Goal: Task Accomplishment & Management: Use online tool/utility

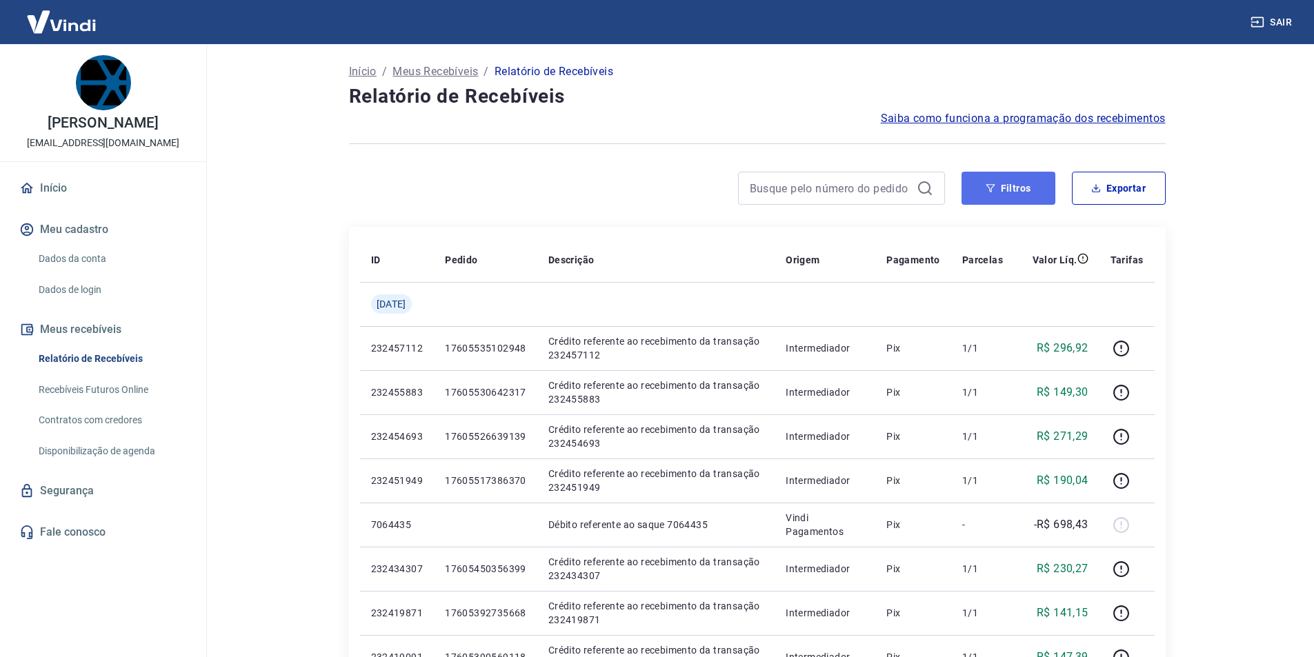
click at [995, 188] on icon "button" at bounding box center [990, 188] width 10 height 10
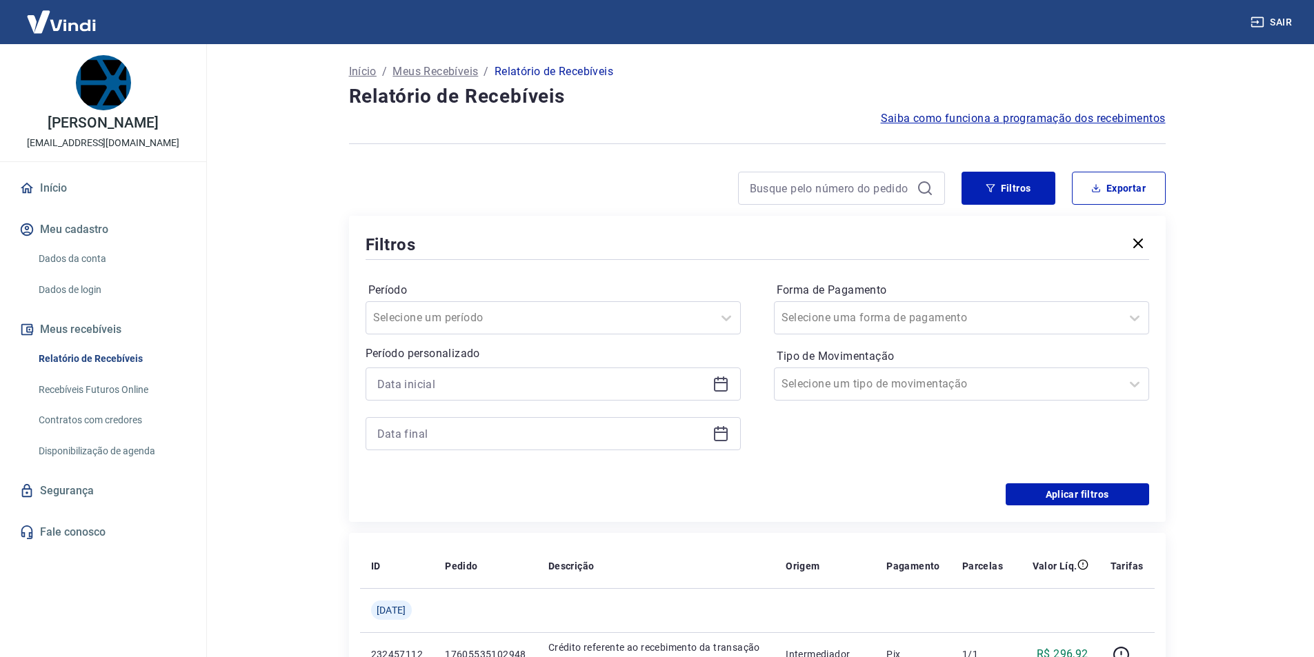
click at [715, 385] on icon at bounding box center [720, 384] width 17 height 17
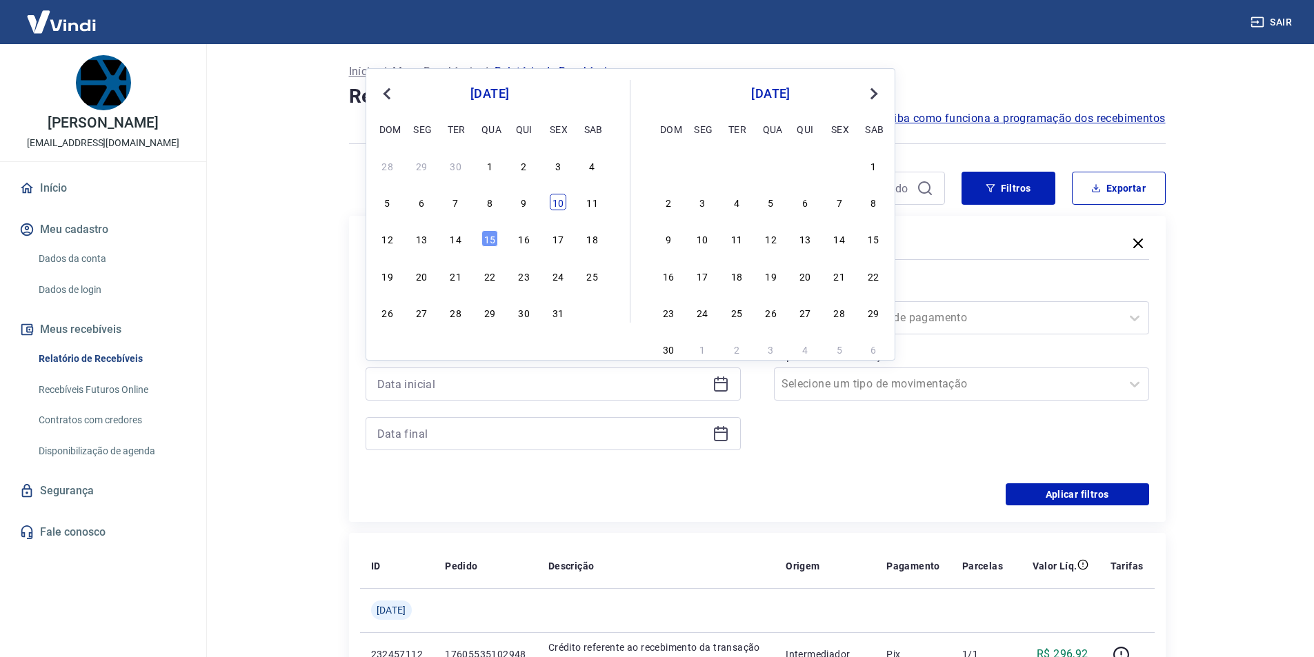
click at [561, 206] on div "10" at bounding box center [558, 202] width 17 height 17
click at [561, 206] on div "Filtros Exportar Filtros Período Selecione um período Período personalizado Pre…" at bounding box center [757, 347] width 816 height 350
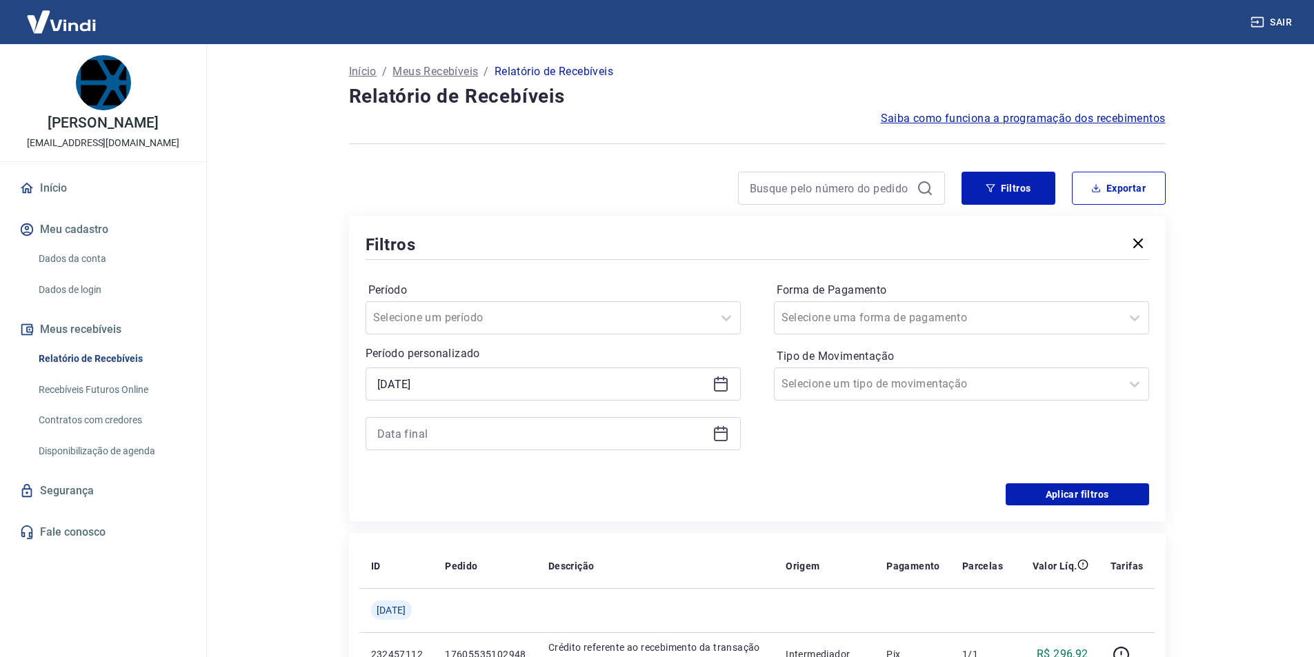
type input "10/10/2025"
click at [727, 436] on icon at bounding box center [720, 433] width 17 height 17
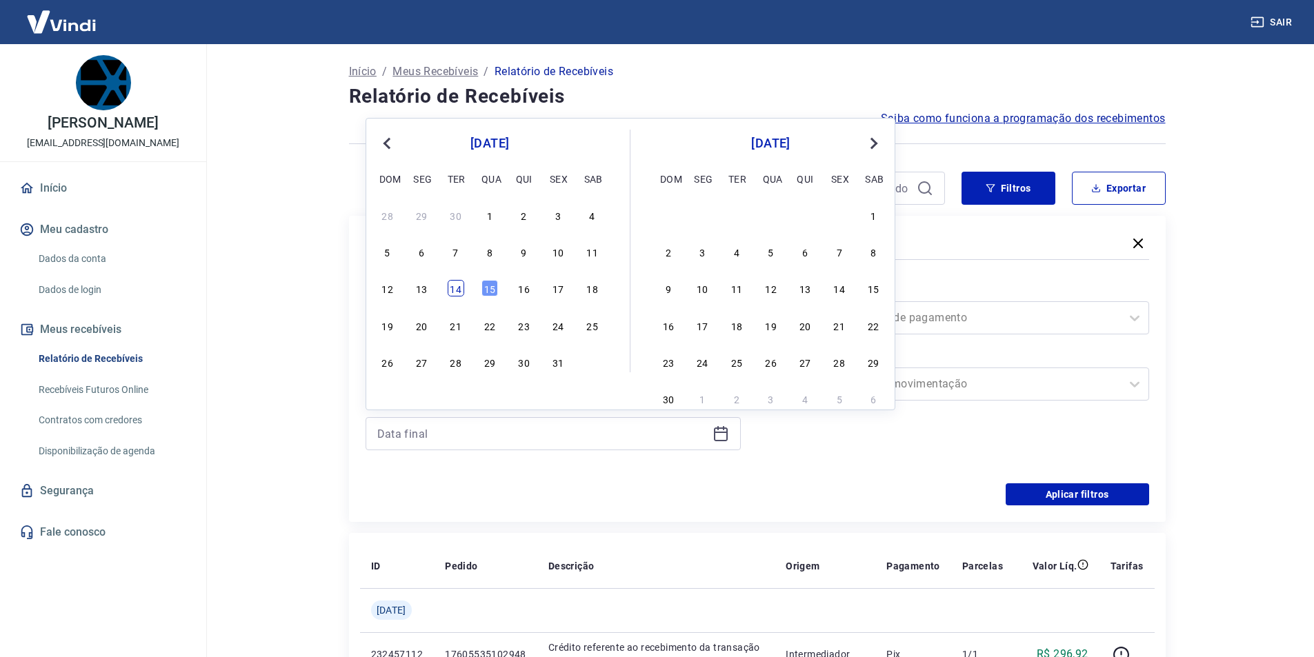
click at [455, 288] on div "14" at bounding box center [456, 288] width 17 height 17
click at [455, 288] on label "Período" at bounding box center [553, 290] width 370 height 17
type input "14/10/2025"
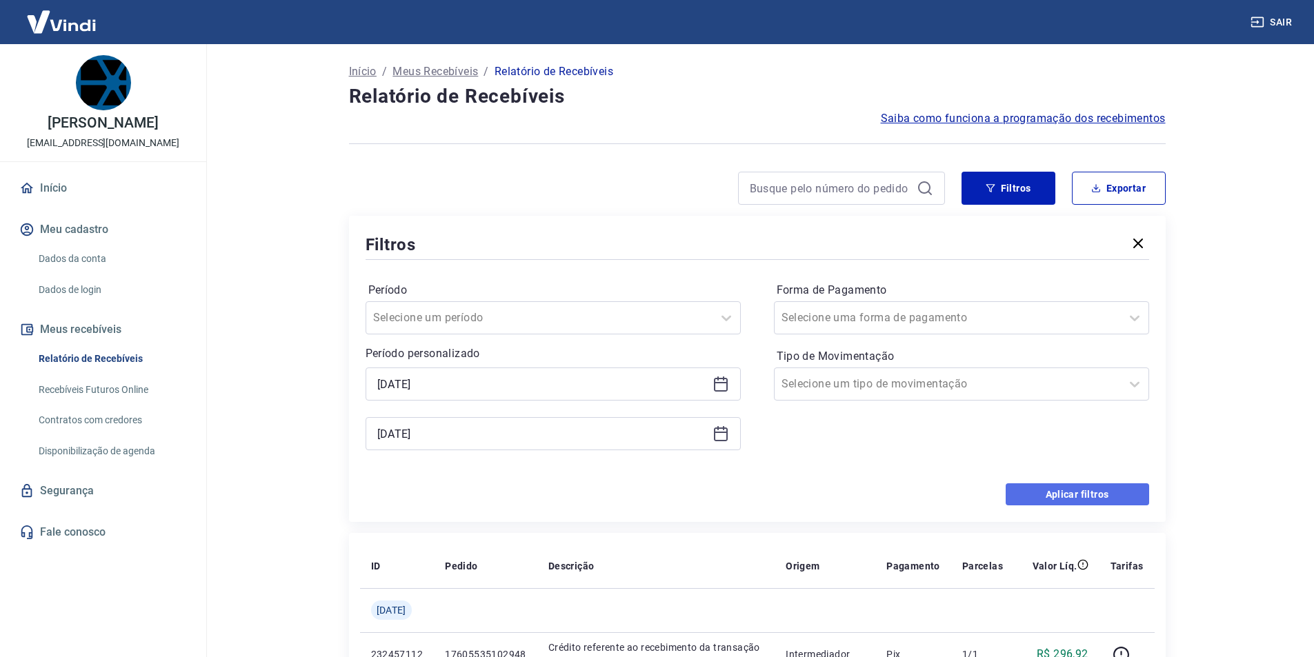
click at [1041, 495] on button "Aplicar filtros" at bounding box center [1076, 494] width 143 height 22
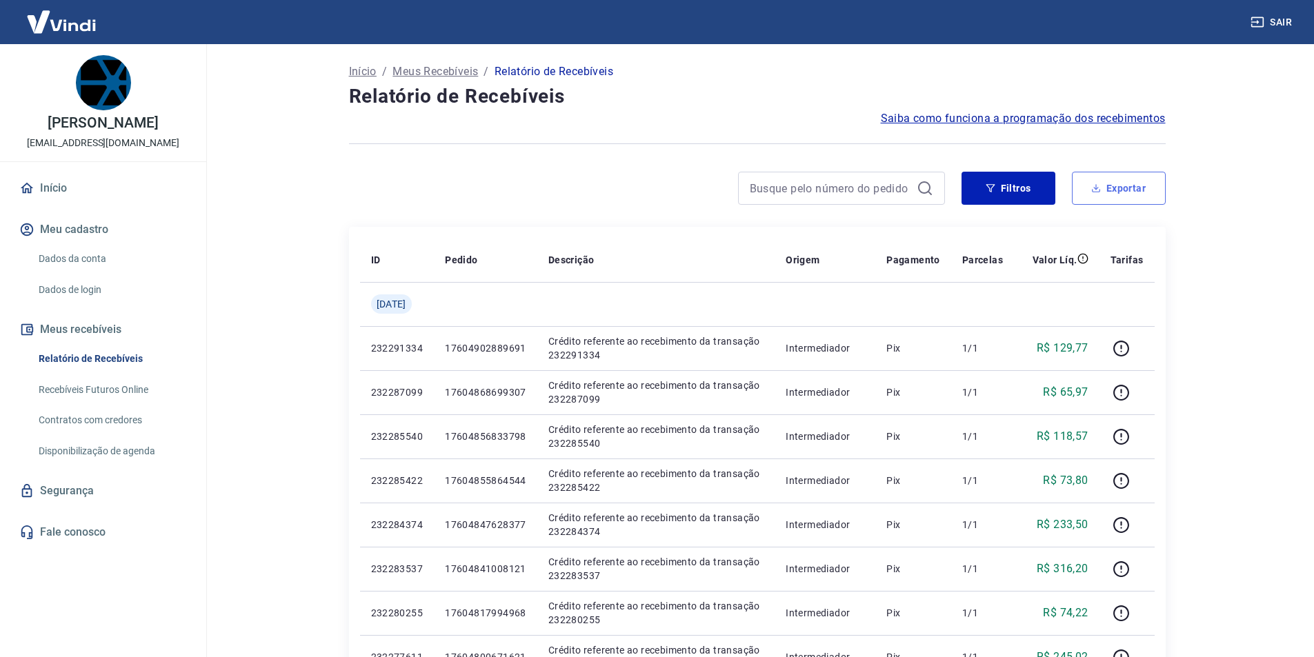
click at [1092, 184] on icon "button" at bounding box center [1096, 188] width 10 height 10
type input "10/10/2025"
type input "14/10/2025"
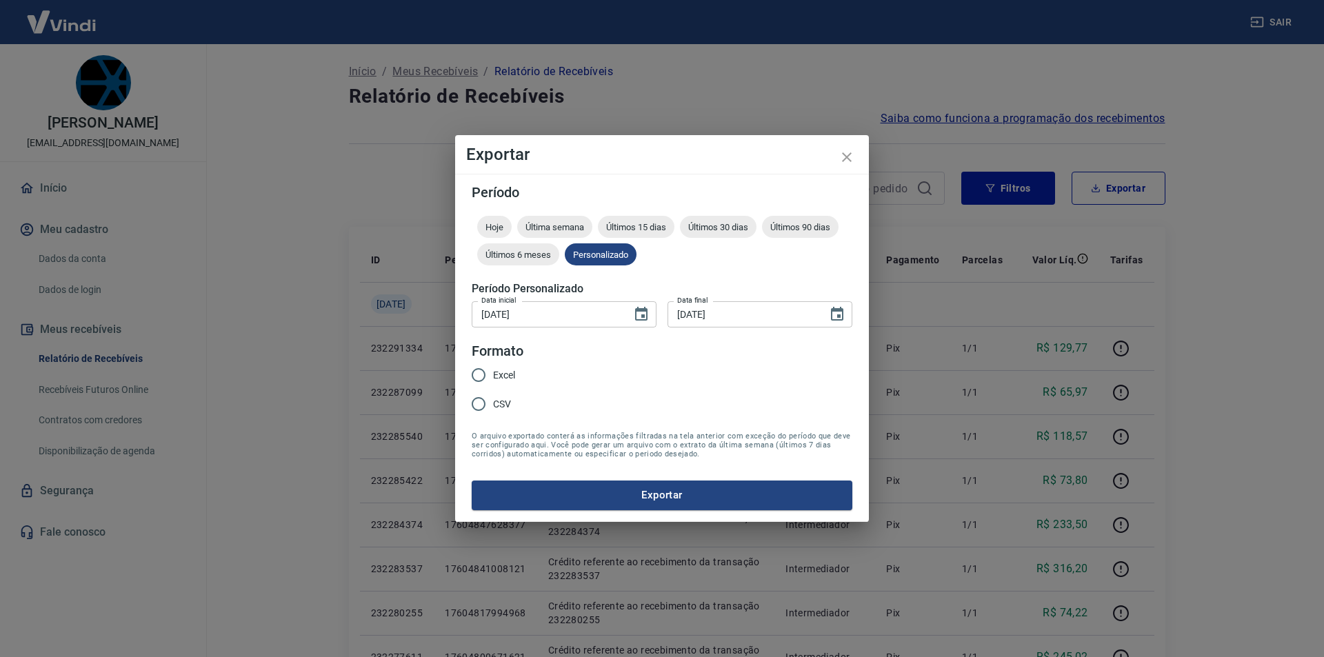
click at [476, 379] on input "Excel" at bounding box center [478, 375] width 29 height 29
radio input "true"
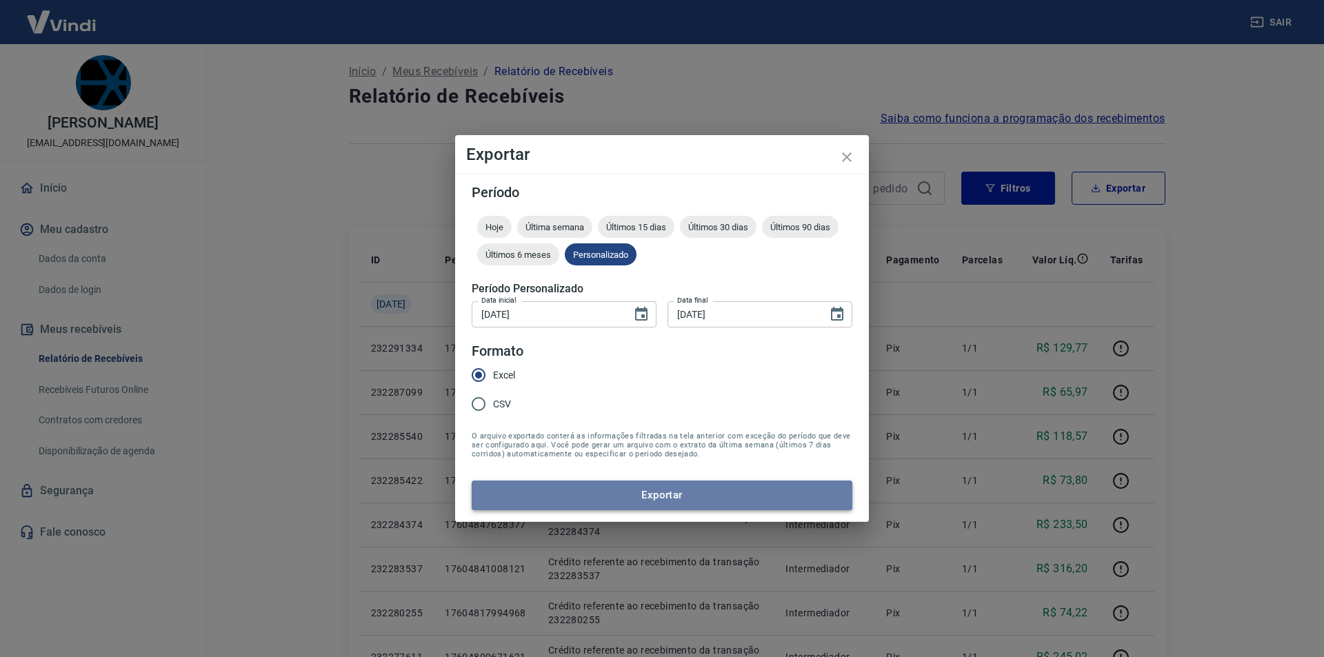
click at [656, 505] on button "Exportar" at bounding box center [662, 495] width 381 height 29
